Goal: Task Accomplishment & Management: Use online tool/utility

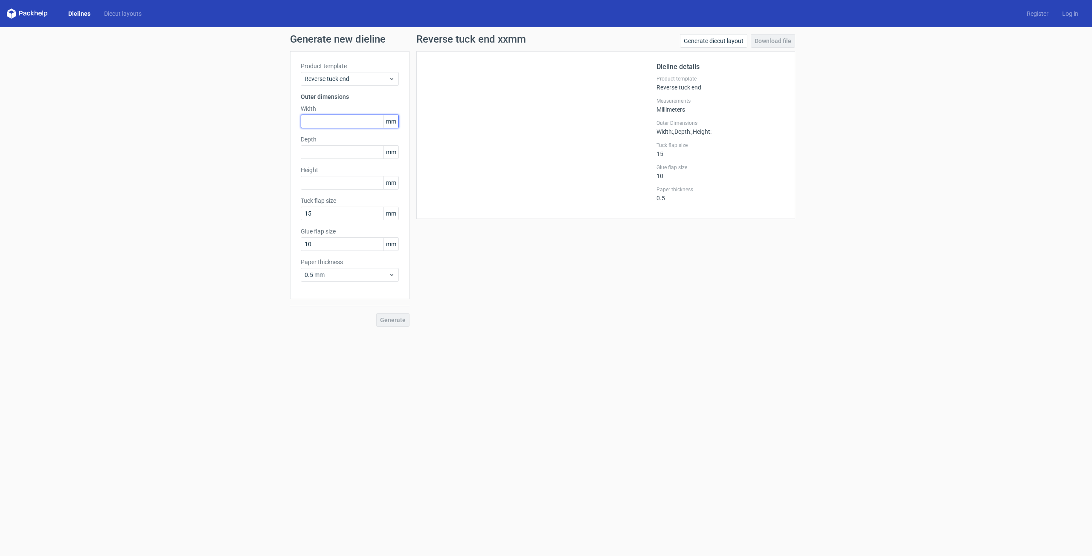
click at [339, 122] on input "text" at bounding box center [350, 122] width 98 height 14
type input "43"
click at [342, 151] on input "text" at bounding box center [350, 152] width 98 height 14
type input "43"
click at [333, 184] on input "text" at bounding box center [350, 183] width 98 height 14
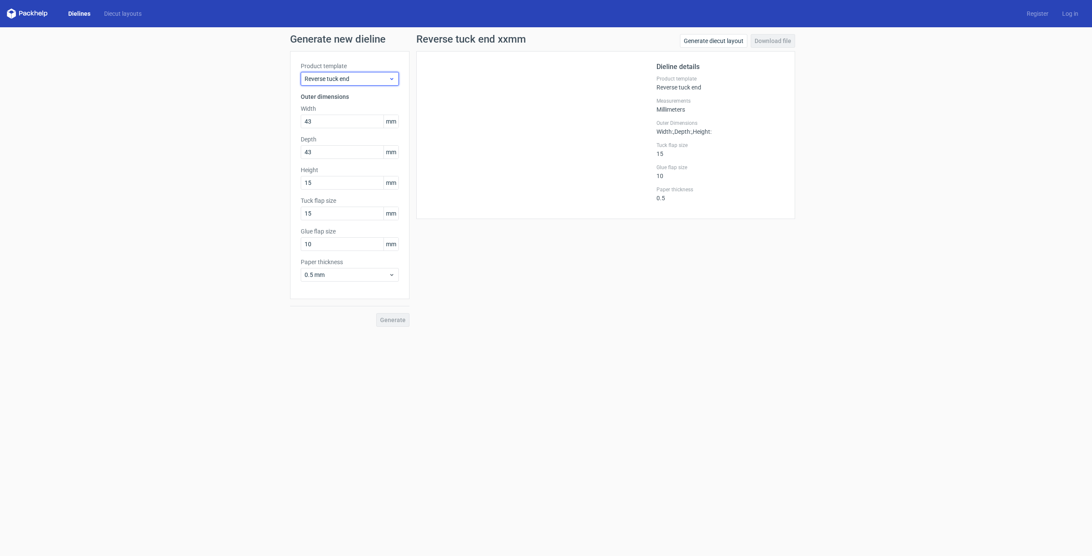
click at [376, 79] on span "Reverse tuck end" at bounding box center [346, 79] width 84 height 9
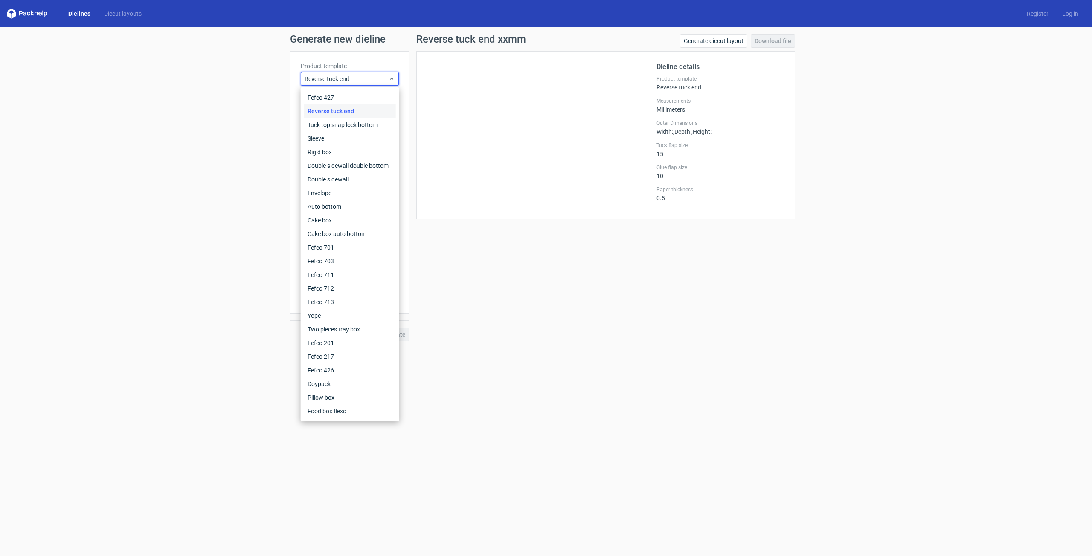
click at [443, 379] on form "Generate new dieline Product template Reverse tuck end Outer dimensions Width 4…" at bounding box center [546, 291] width 1092 height 529
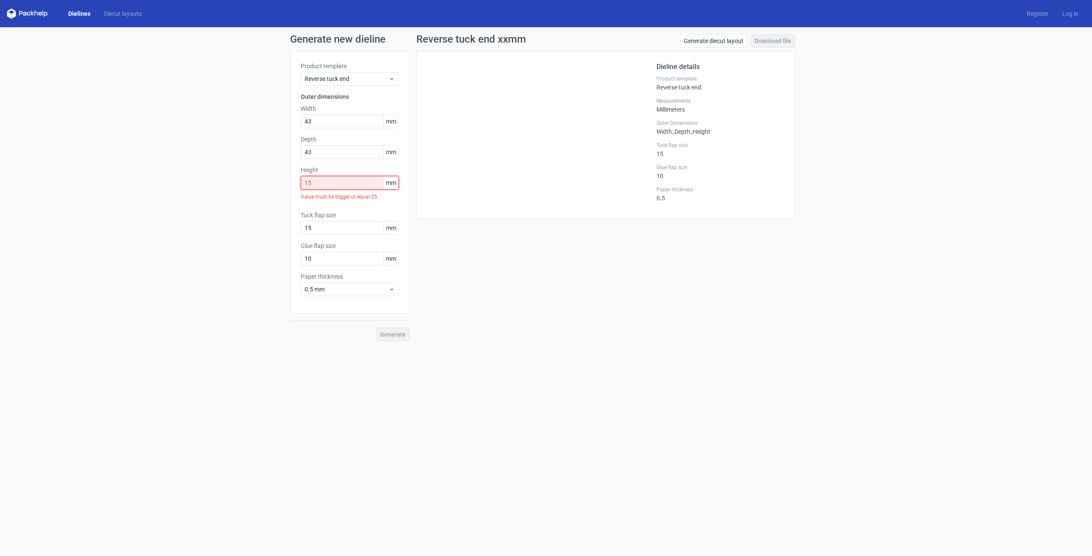
click at [344, 186] on input "15" at bounding box center [350, 183] width 98 height 14
type input "150"
click at [494, 255] on div "Reverse tuck end xxmm Generate diecut layout Download file Dieline details Prod…" at bounding box center [605, 180] width 392 height 293
click at [397, 318] on span "Generate" at bounding box center [393, 320] width 26 height 6
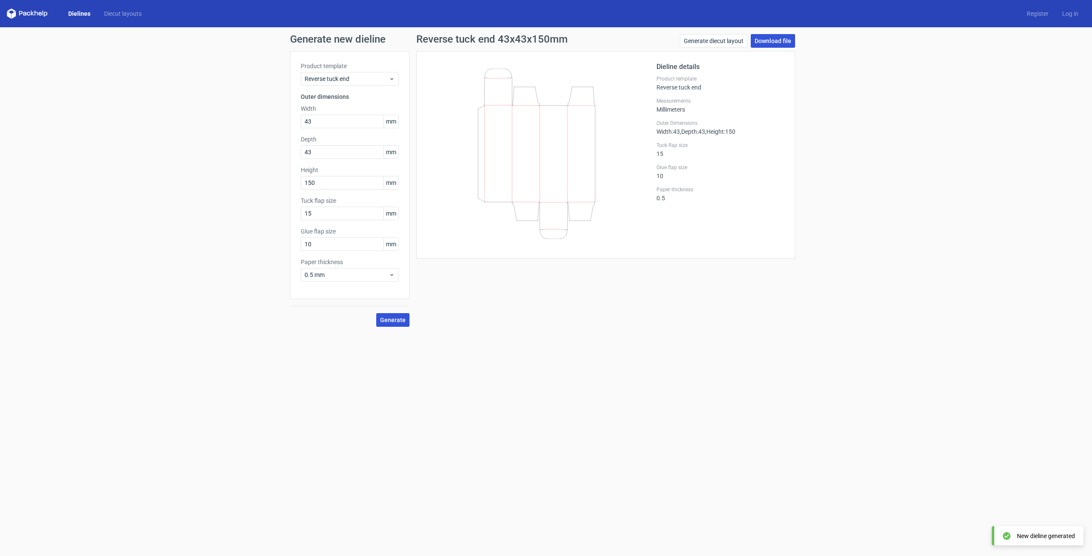
click at [768, 43] on link "Download file" at bounding box center [772, 41] width 44 height 14
